Goal: Find contact information: Find contact information

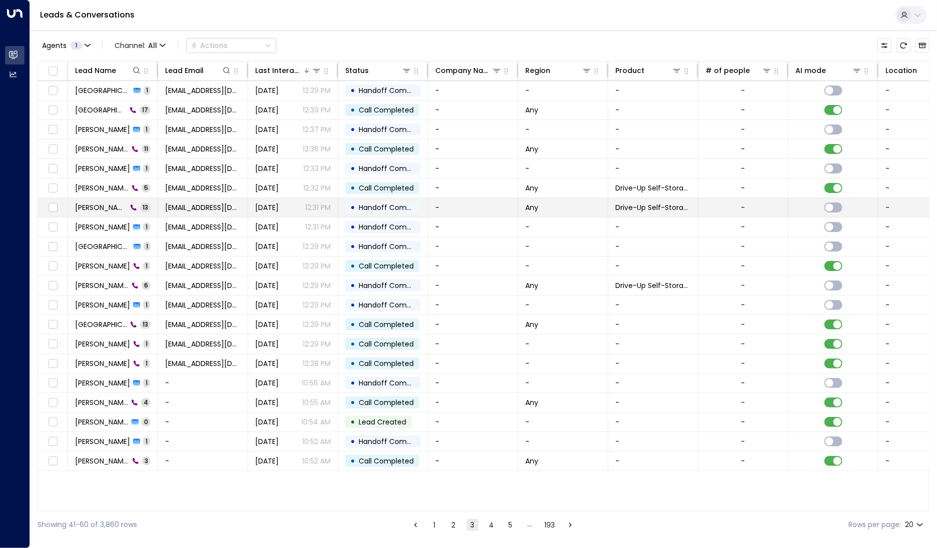
click at [113, 200] on td "Lester Marshall 13" at bounding box center [113, 207] width 90 height 19
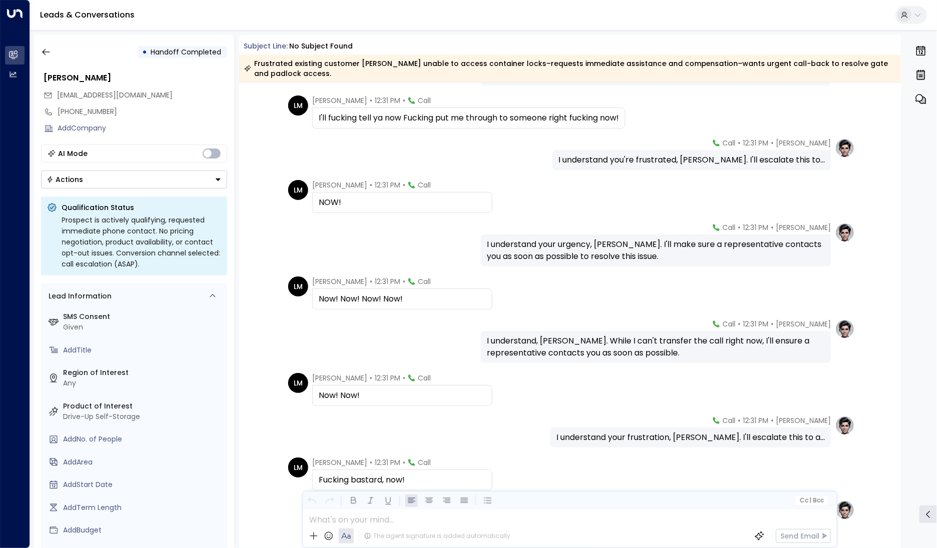
scroll to position [174, 0]
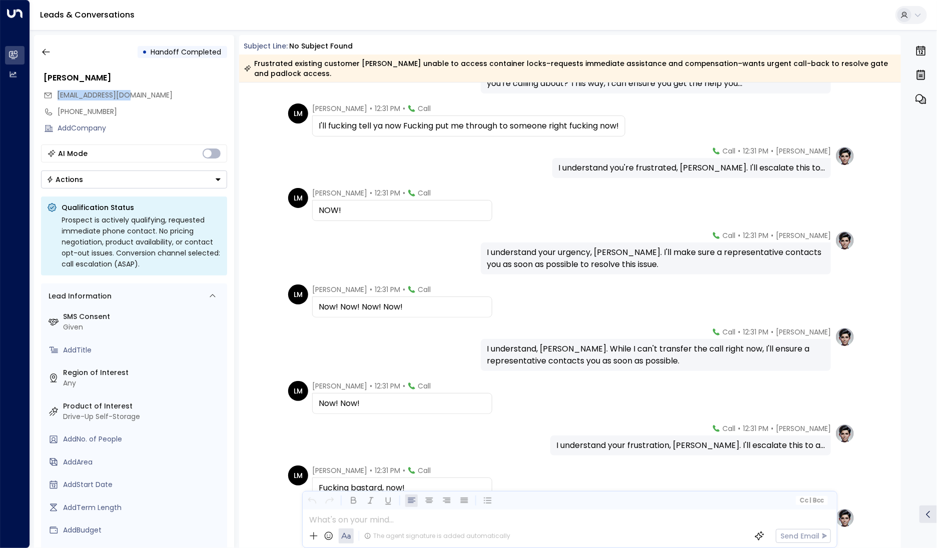
drag, startPoint x: 142, startPoint y: 95, endPoint x: 55, endPoint y: 95, distance: 87.0
click at [55, 95] on div "[EMAIL_ADDRESS][DOMAIN_NAME]" at bounding box center [136, 95] width 184 height 17
copy span "[EMAIL_ADDRESS][DOMAIN_NAME]"
